Goal: Navigation & Orientation: Find specific page/section

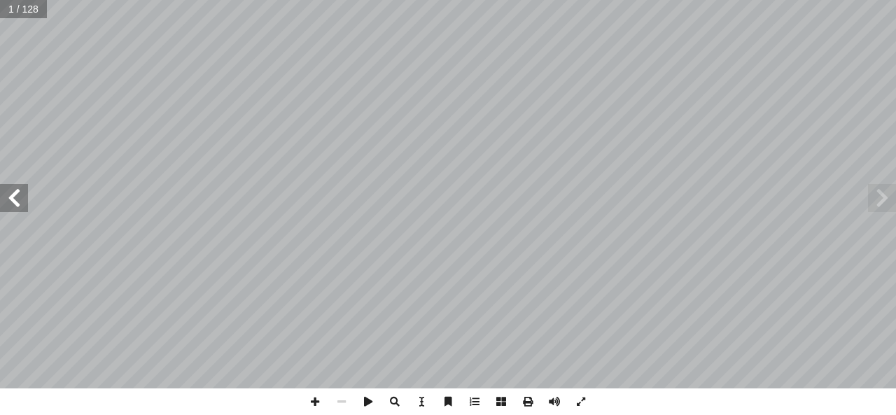
click at [12, 203] on span at bounding box center [14, 198] width 28 height 28
click at [16, 201] on span at bounding box center [14, 198] width 28 height 28
click at [17, 196] on span at bounding box center [14, 198] width 28 height 28
